Goal: Task Accomplishment & Management: Manage account settings

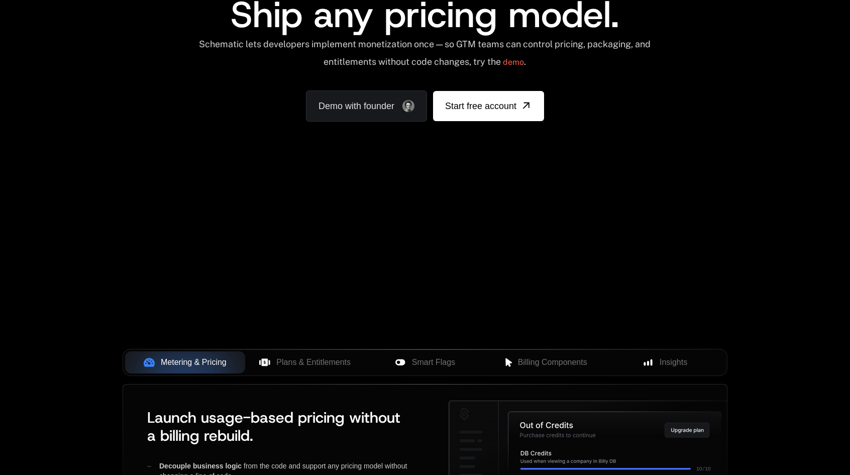
scroll to position [100, 0]
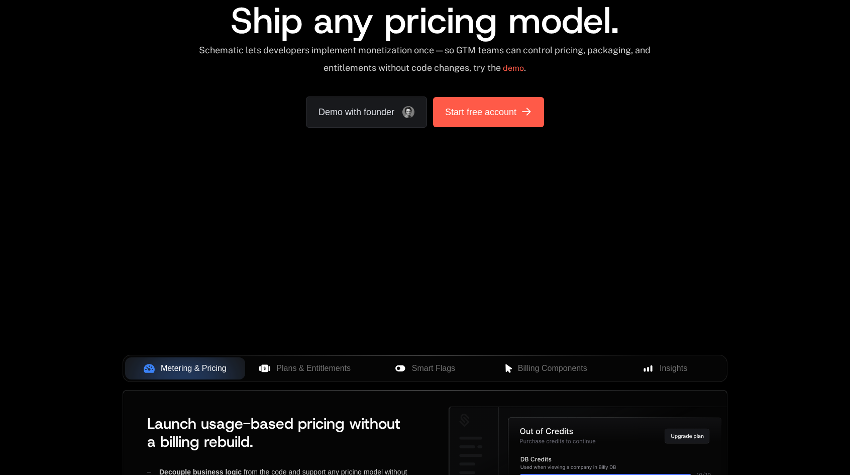
click at [484, 124] on link "Start free account" at bounding box center [488, 112] width 111 height 30
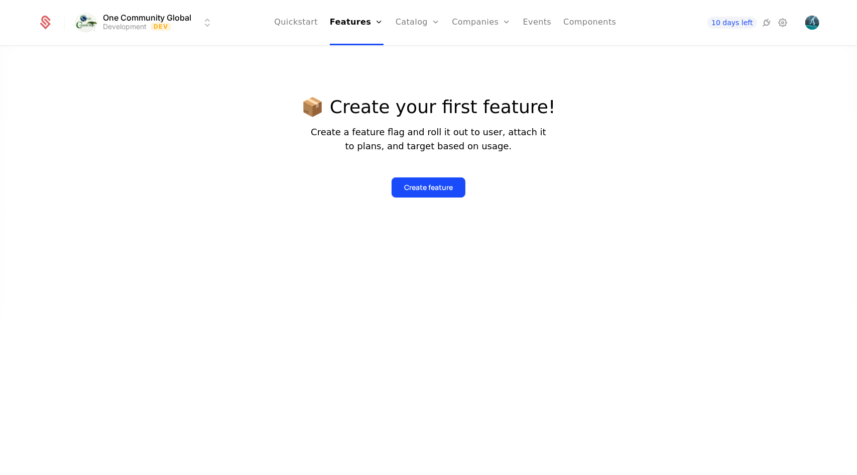
click at [726, 24] on span "10 days left" at bounding box center [732, 23] width 49 height 12
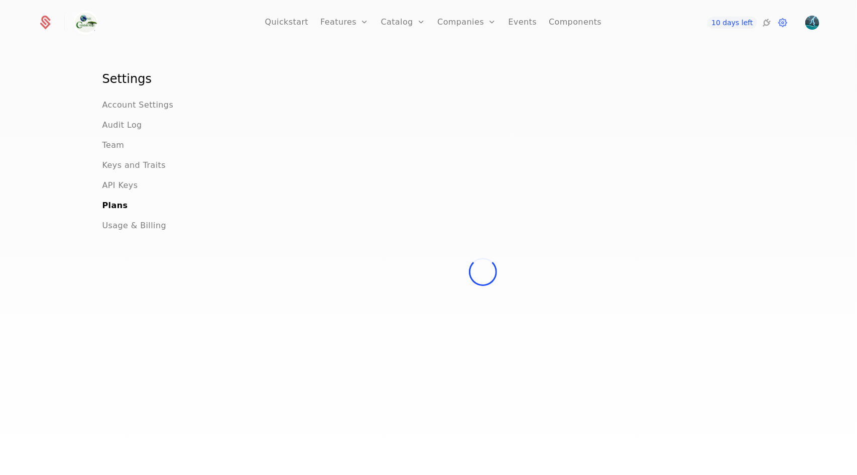
click at [726, 24] on span "10 days left" at bounding box center [732, 23] width 49 height 12
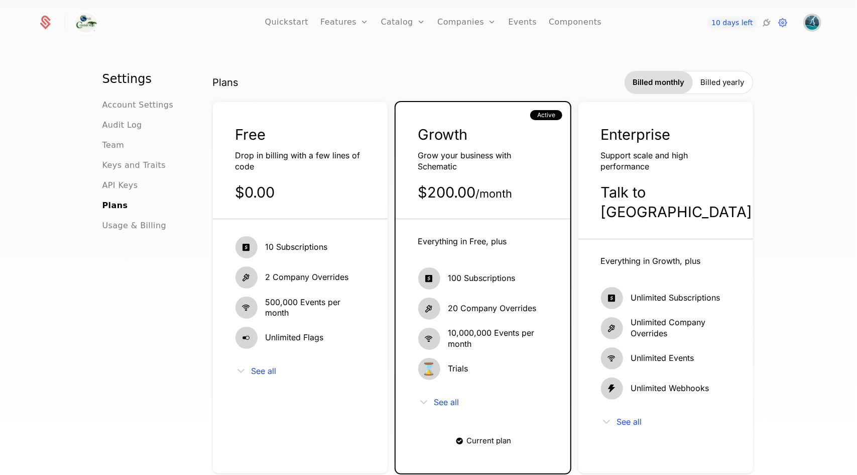
click at [817, 23] on img "Open user button" at bounding box center [812, 23] width 14 height 14
click at [628, 15] on nav "Quickstart Features Features Flags Catalog Plans Add Ons Credits Configuration …" at bounding box center [433, 22] width 472 height 45
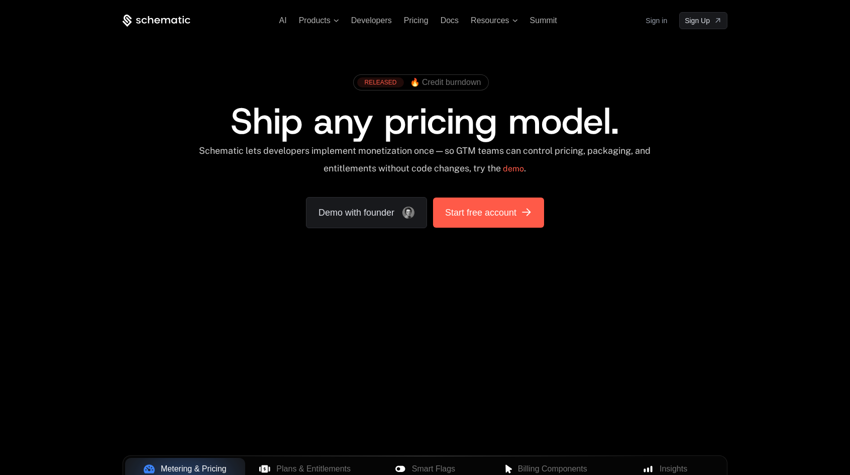
click at [499, 215] on span "Start free account" at bounding box center [480, 212] width 71 height 14
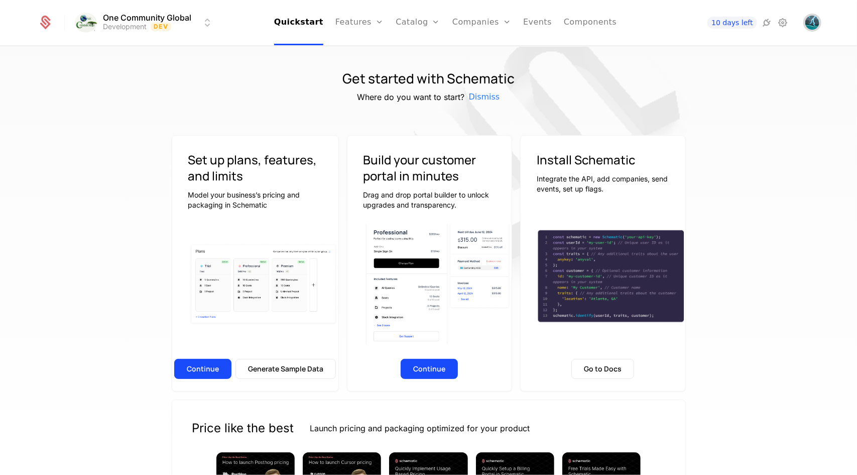
click at [806, 26] on img "Open user button" at bounding box center [812, 23] width 14 height 14
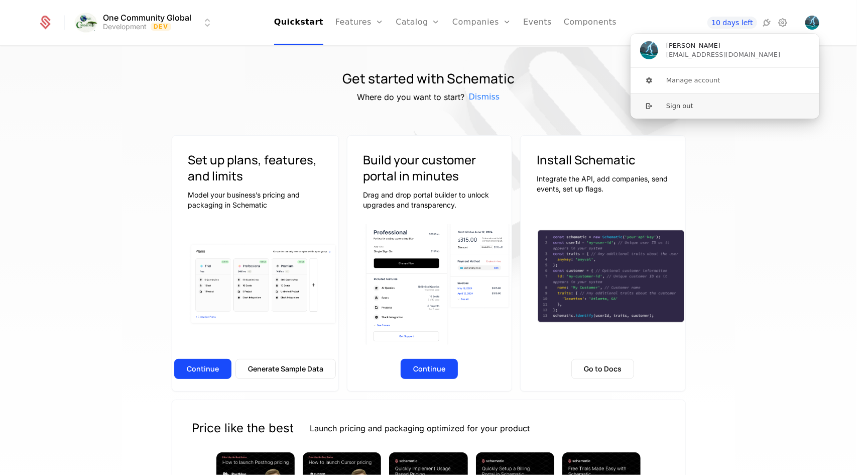
click at [694, 104] on button "Sign out" at bounding box center [725, 106] width 190 height 26
